Goal: Entertainment & Leisure: Consume media (video, audio)

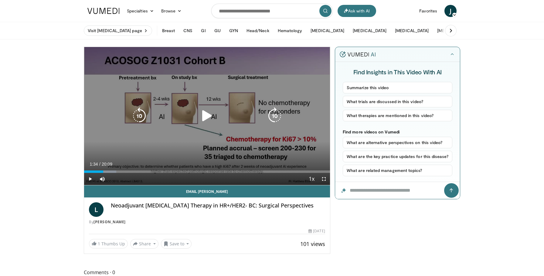
click at [202, 114] on icon "Video Player" at bounding box center [207, 115] width 17 height 17
